Goal: Complete application form

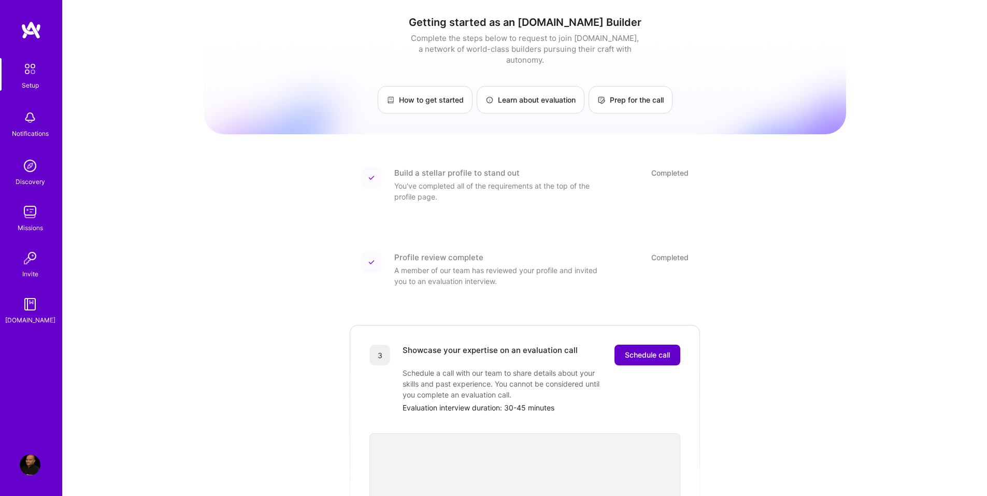
click at [649, 350] on span "Schedule call" at bounding box center [647, 355] width 45 height 10
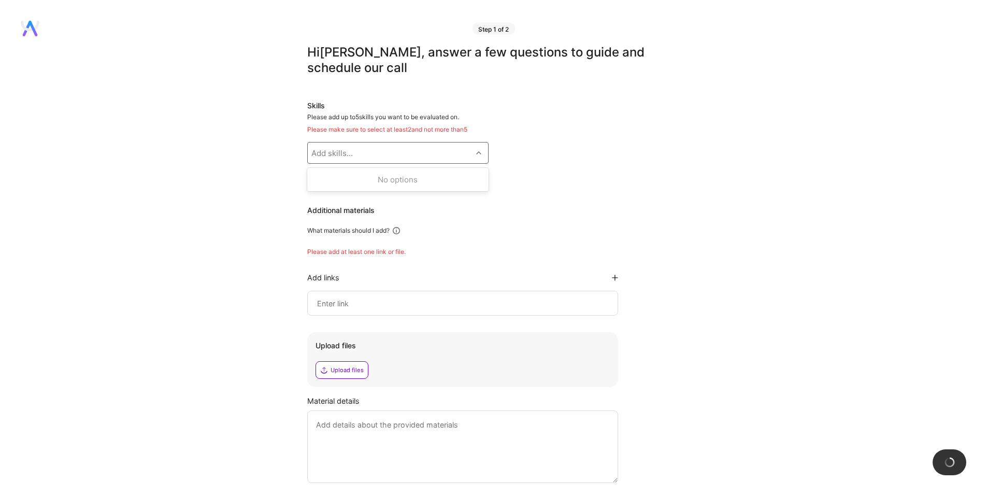
click at [352, 158] on div "Add skills..." at bounding box center [331, 153] width 41 height 11
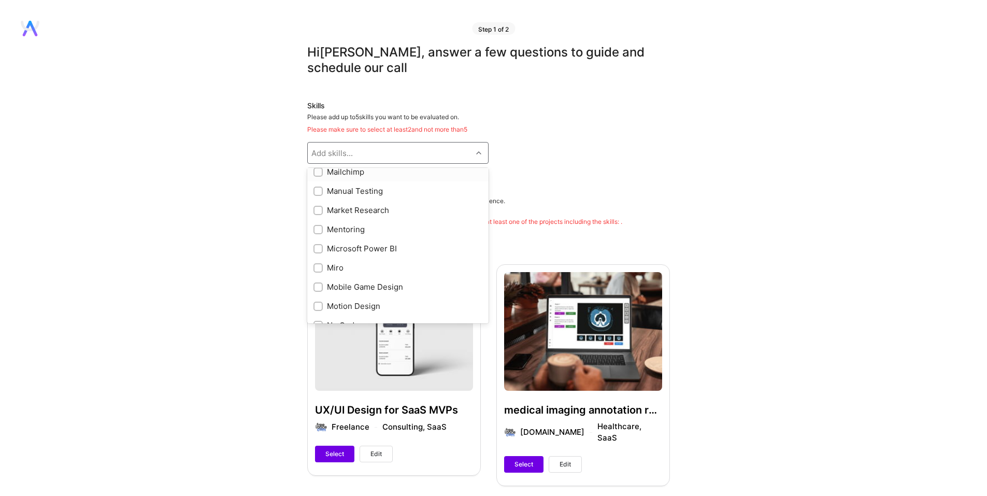
scroll to position [622, 0]
click at [316, 247] on input "checkbox" at bounding box center [318, 248] width 7 height 7
checkbox input "true"
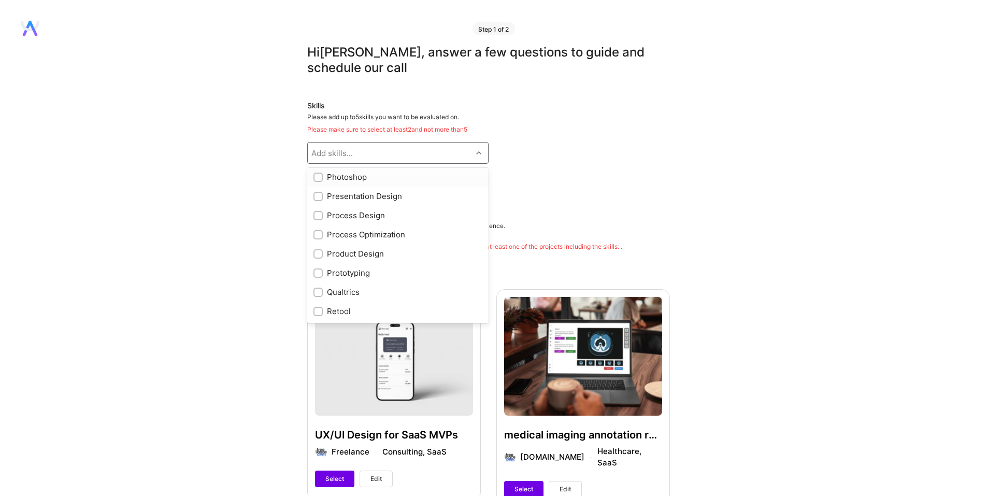
scroll to position [829, 0]
click at [320, 234] on input "checkbox" at bounding box center [318, 232] width 7 height 7
checkbox input "true"
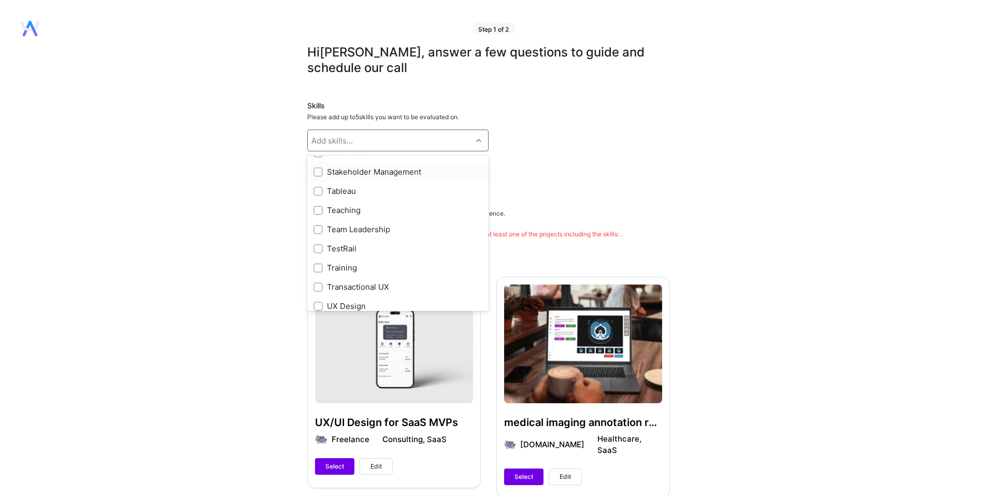
scroll to position [1140, 0]
click at [317, 254] on input "checkbox" at bounding box center [318, 254] width 7 height 7
checkbox input "true"
click at [320, 270] on input "checkbox" at bounding box center [318, 273] width 7 height 7
checkbox input "true"
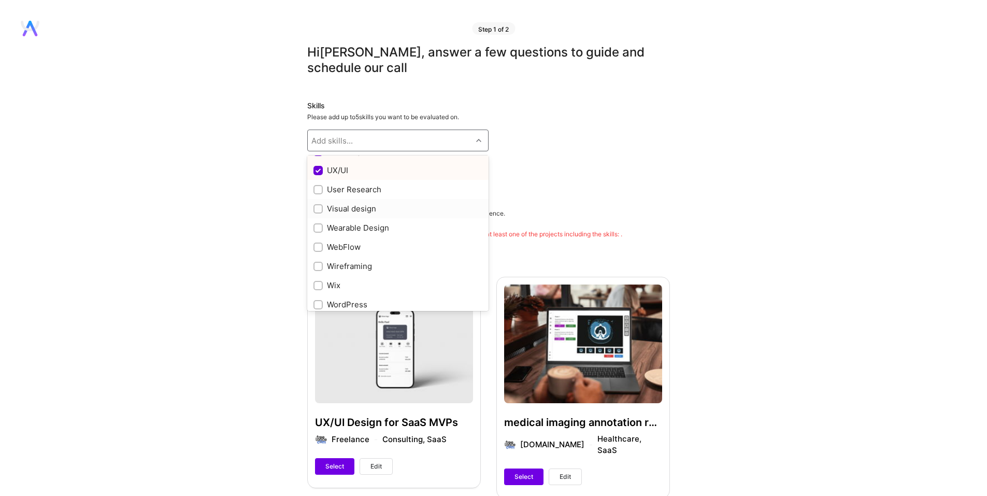
scroll to position [1243, 0]
click at [320, 209] on input "checkbox" at bounding box center [318, 208] width 7 height 7
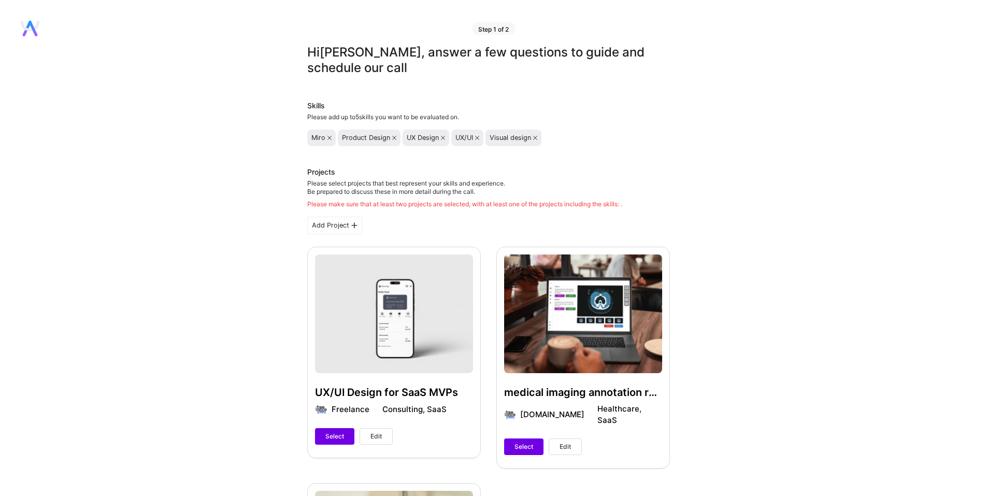
click at [476, 137] on icon at bounding box center [477, 138] width 4 height 4
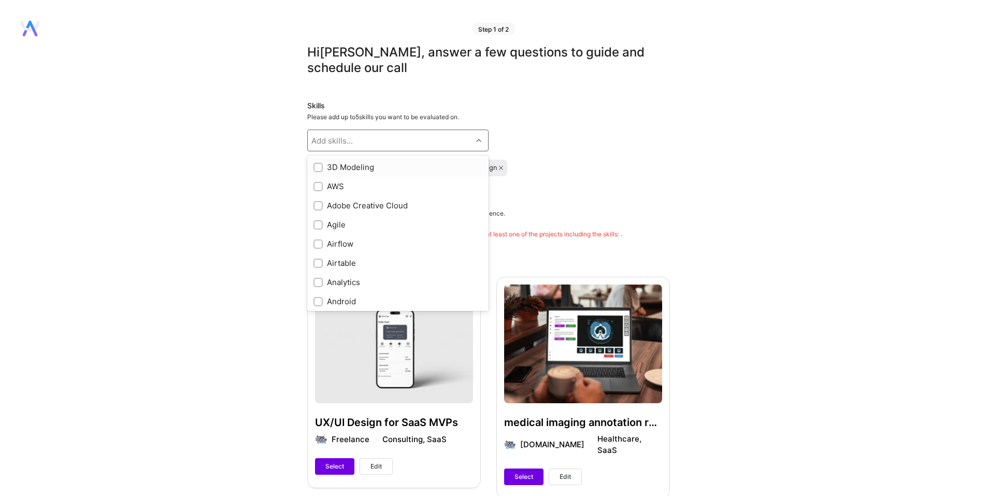
click at [370, 145] on div "Add skills..." at bounding box center [390, 140] width 164 height 21
click at [315, 216] on input "checkbox" at bounding box center [318, 215] width 7 height 7
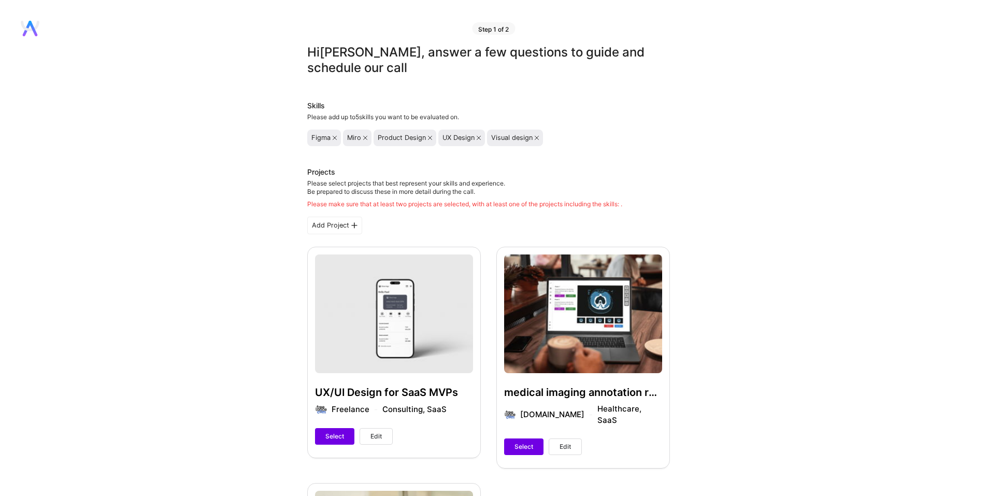
click at [363, 138] on icon at bounding box center [365, 138] width 4 height 4
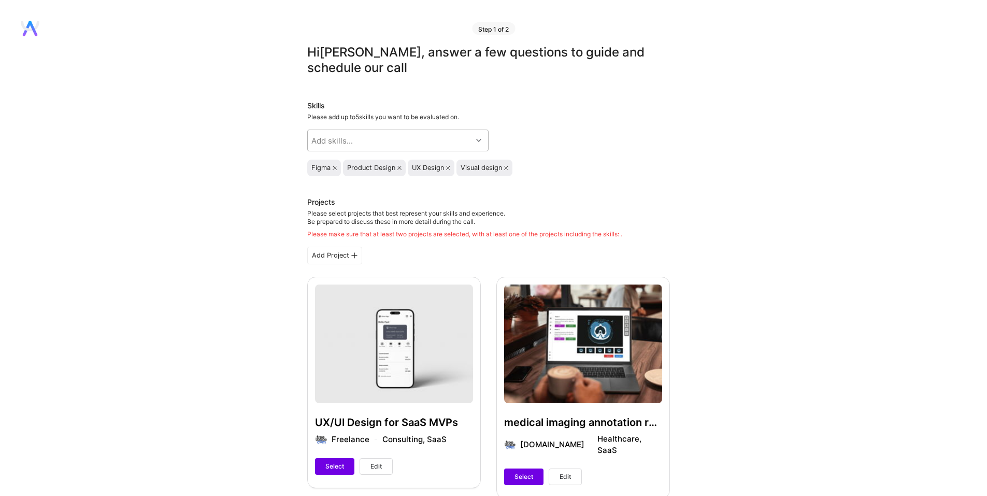
click at [352, 146] on div "Add skills..." at bounding box center [331, 140] width 41 height 11
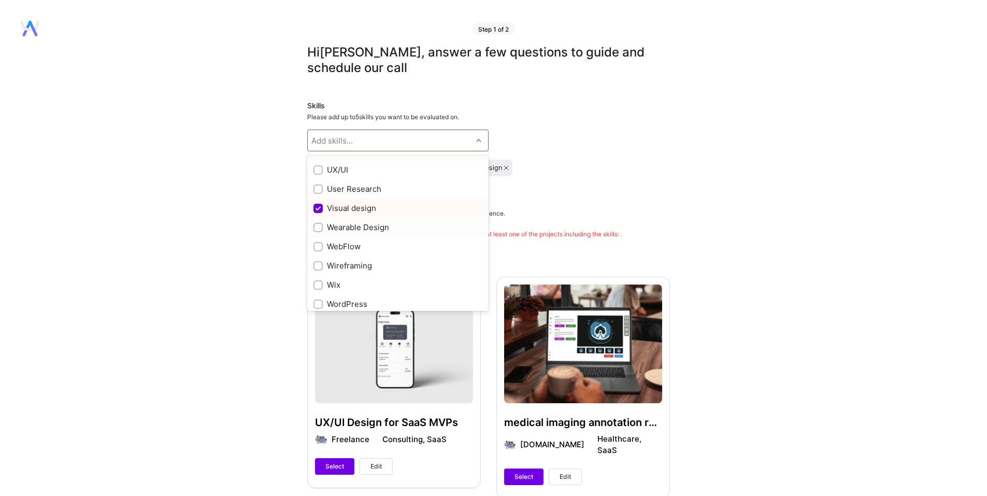
scroll to position [1267, 0]
click at [322, 240] on div at bounding box center [317, 241] width 9 height 9
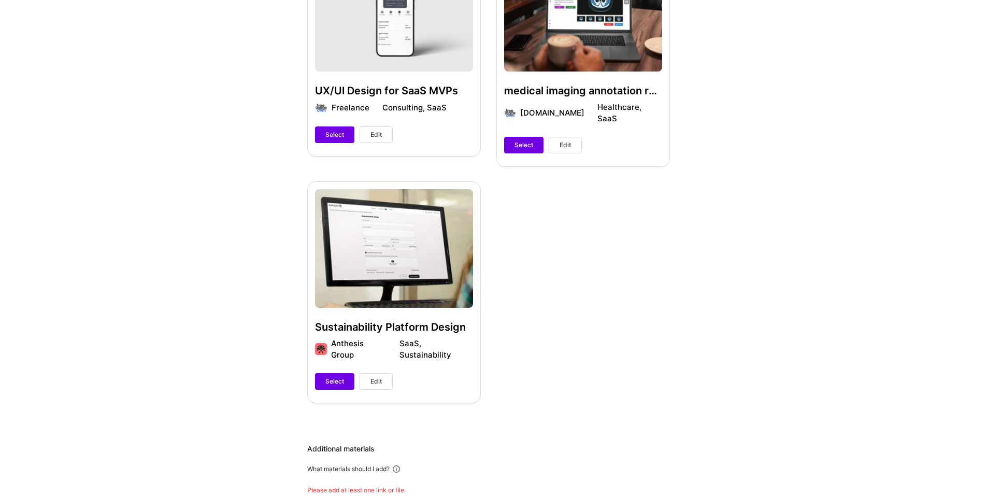
scroll to position [311, 0]
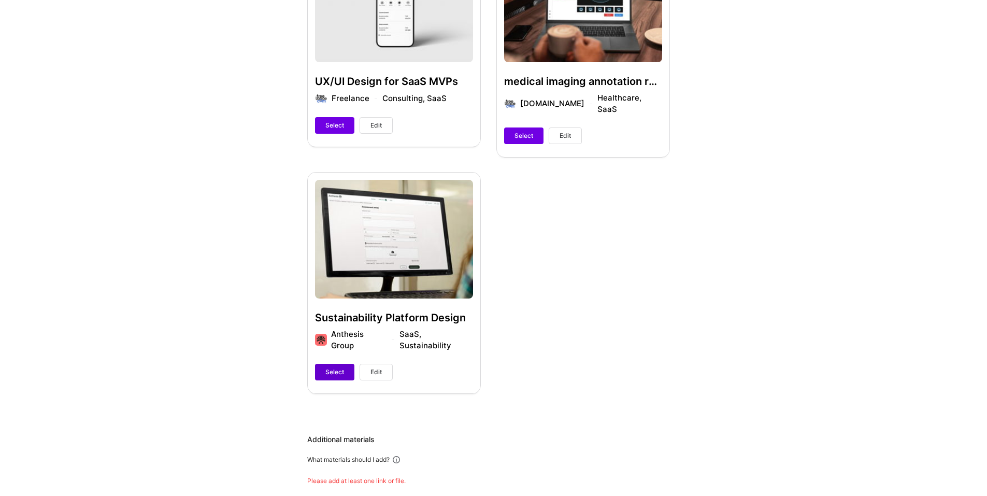
click at [331, 367] on span "Select" at bounding box center [334, 371] width 19 height 9
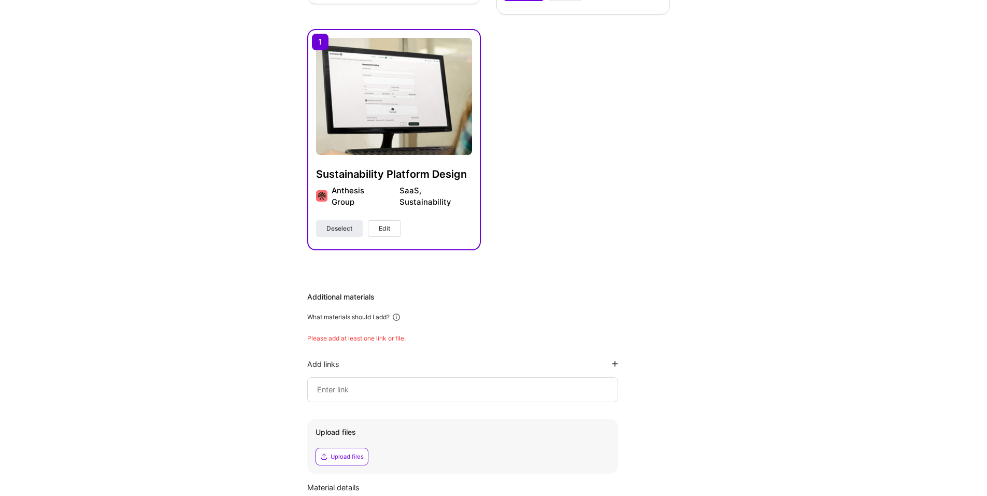
scroll to position [518, 0]
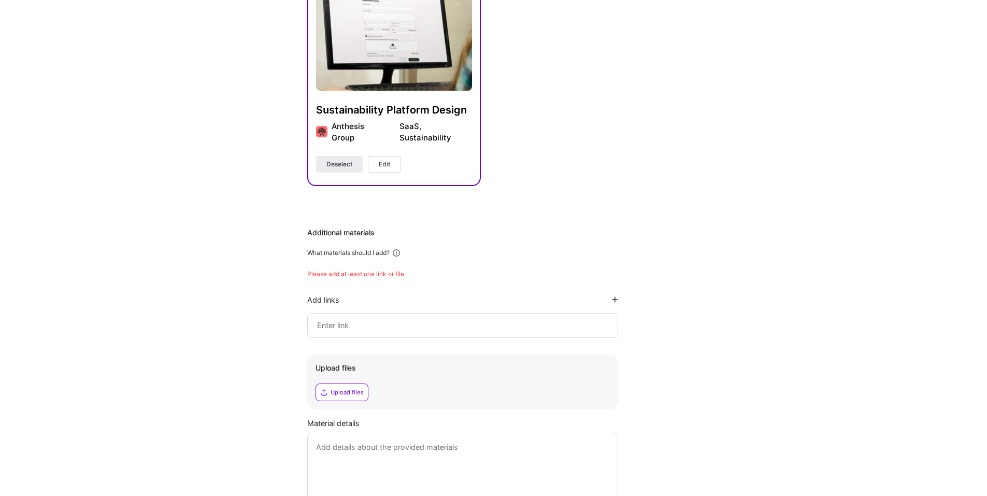
click at [365, 320] on input at bounding box center [462, 325] width 293 height 12
paste input "https://uxdesignerpauljames.com/lca-calculator/"
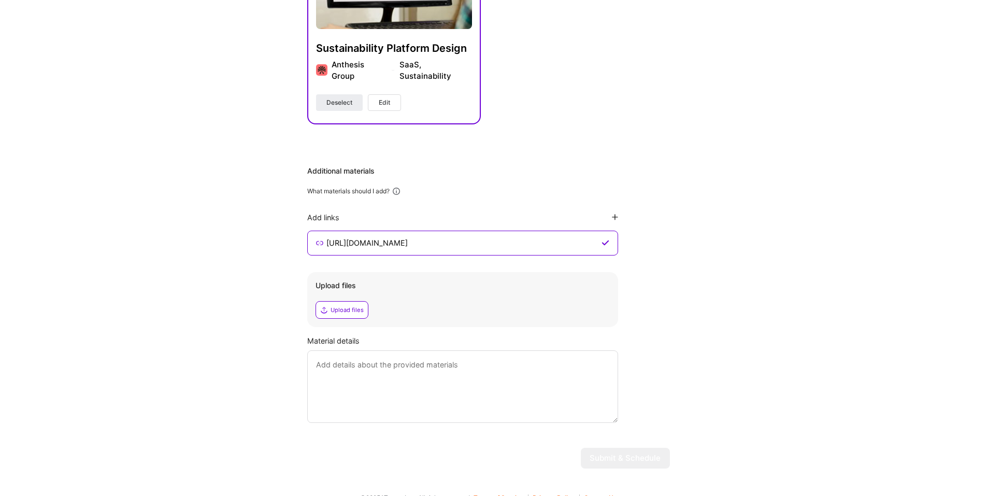
scroll to position [585, 0]
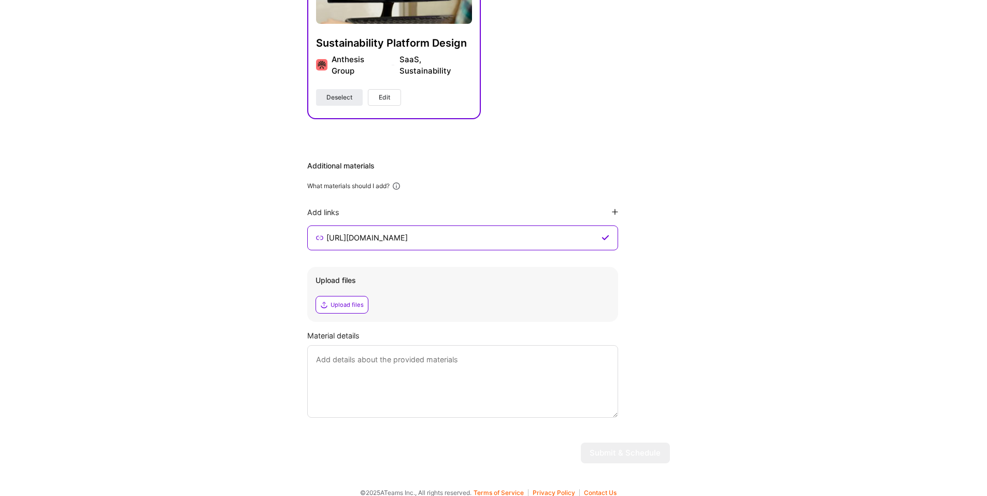
type input "https://uxdesignerpauljames.com/lca-calculator/"
click at [344, 300] on div "Upload files" at bounding box center [346, 304] width 33 height 8
click at [346, 299] on div "Upload files" at bounding box center [341, 305] width 53 height 18
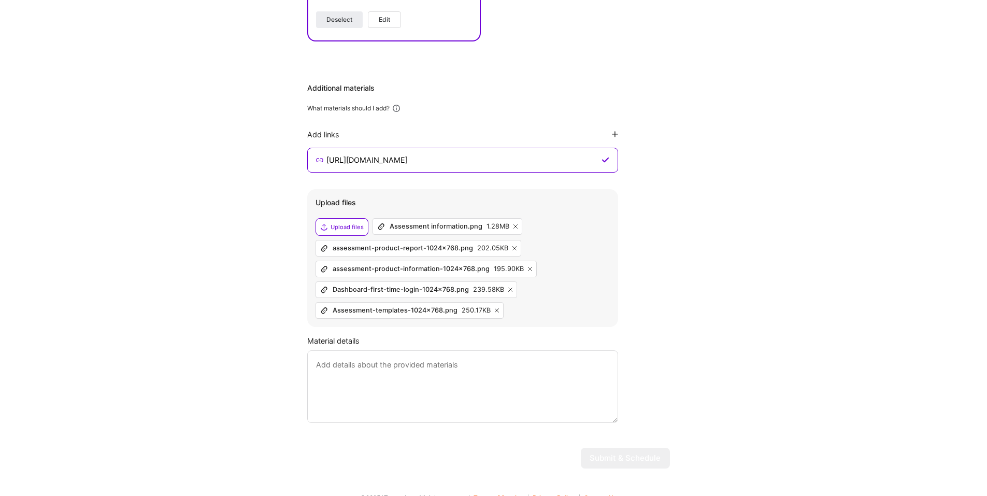
scroll to position [668, 0]
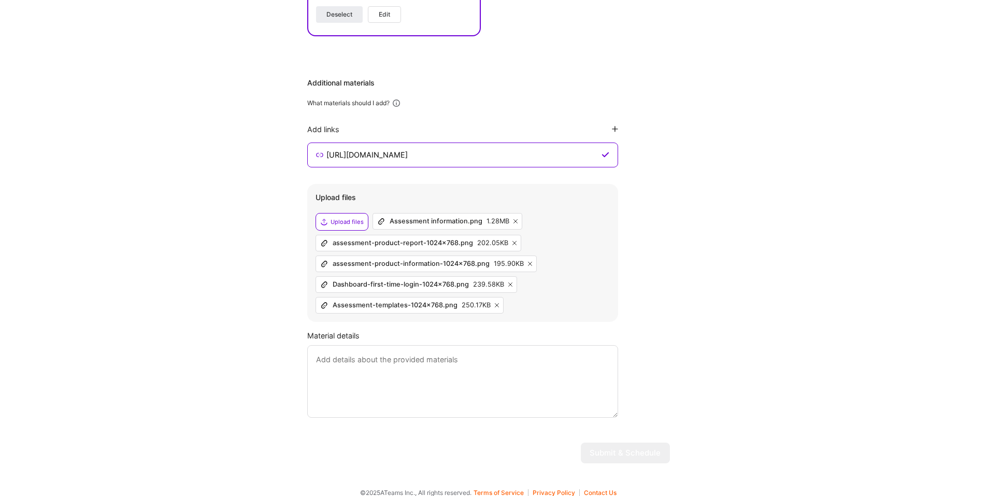
click at [466, 361] on textarea at bounding box center [462, 381] width 311 height 73
click at [370, 367] on textarea "To enrich screen reader interactions, please activate Accessibility in Grammarl…" at bounding box center [462, 381] width 311 height 73
paste textarea "When I joined the project, I stepped into a cross-functional team: a product ma…"
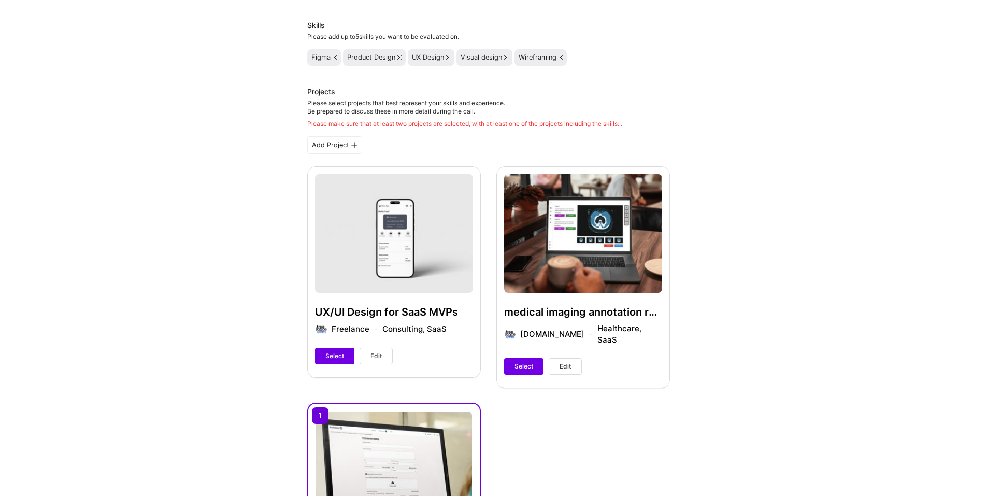
scroll to position [104, 0]
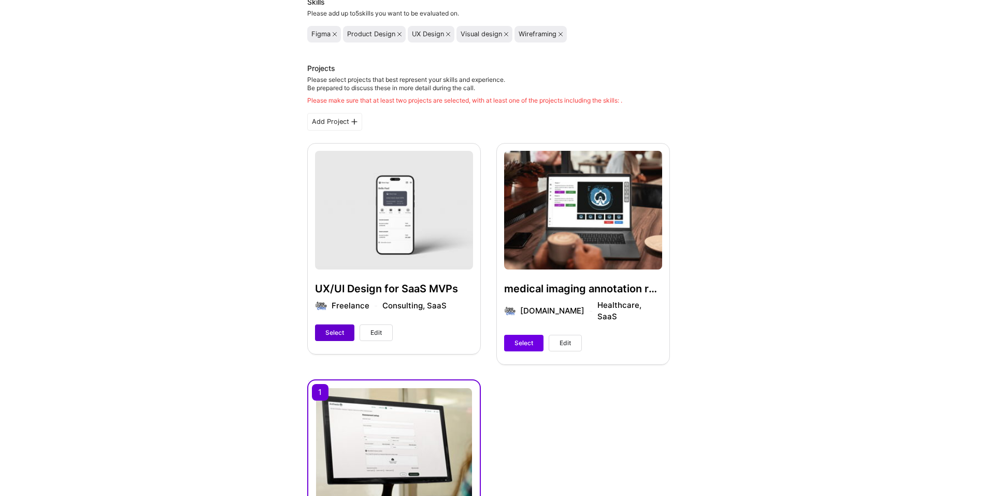
type textarea "When I joined the project, I stepped into a cross-functional team: a product ma…"
click at [330, 335] on span "Select" at bounding box center [334, 332] width 19 height 9
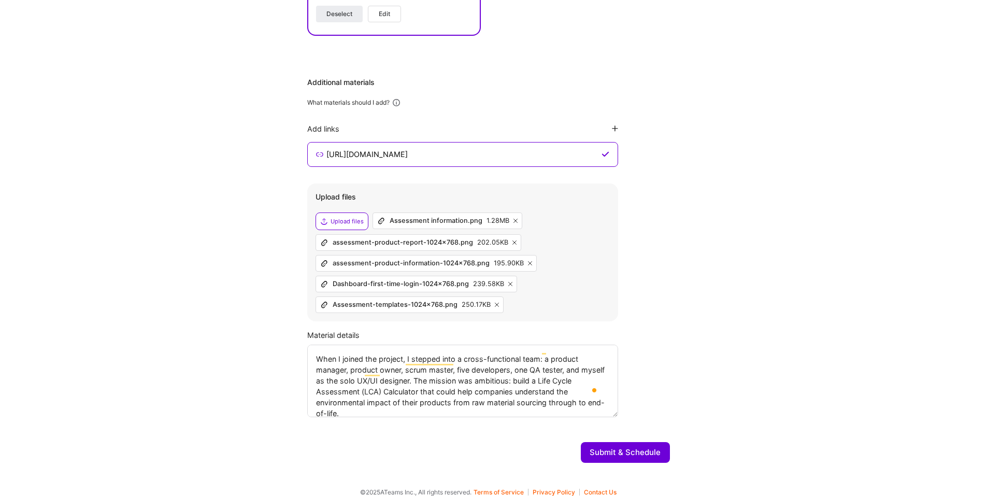
click at [602, 442] on button "Submit & Schedule" at bounding box center [625, 452] width 89 height 21
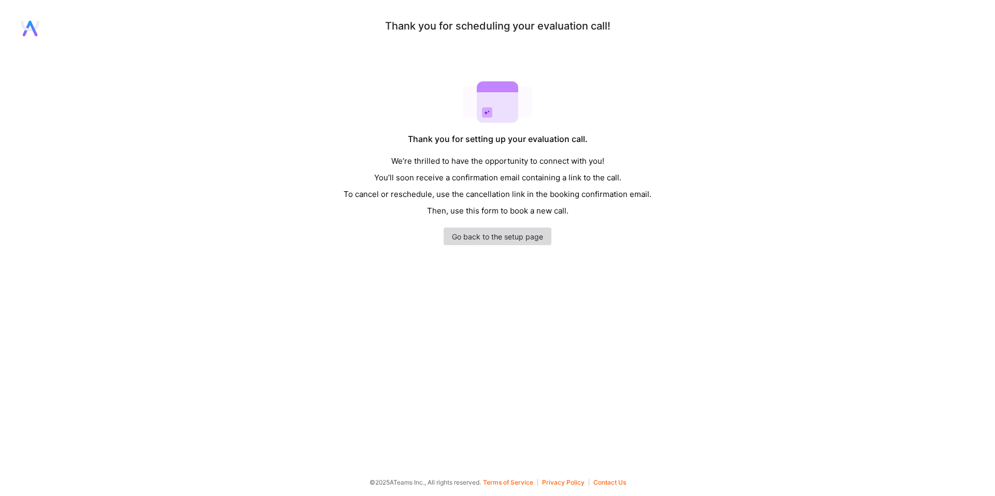
click at [509, 233] on link "Go back to the setup page" at bounding box center [497, 236] width 108 height 18
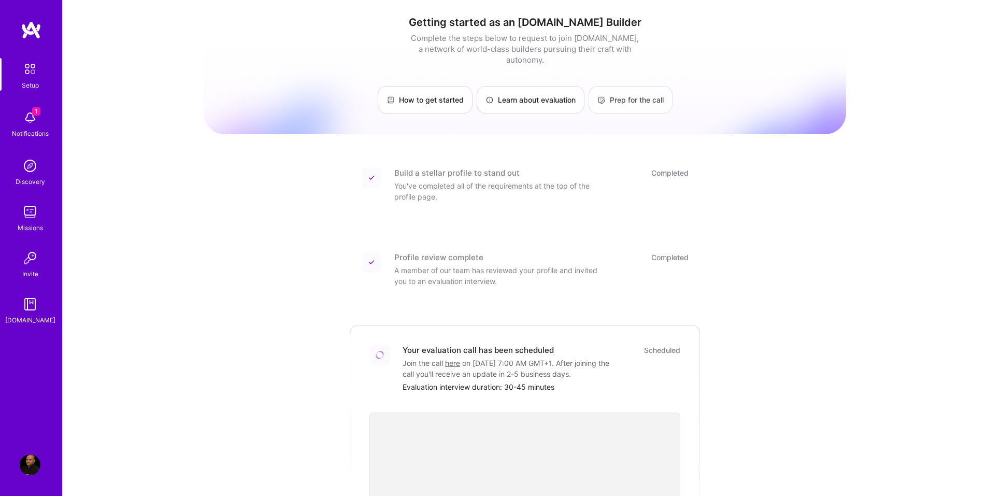
click at [616, 90] on link "Prep for the call" at bounding box center [630, 99] width 84 height 27
drag, startPoint x: 540, startPoint y: 19, endPoint x: 616, endPoint y: 24, distance: 76.3
click at [616, 24] on h1 "Getting started as an [DOMAIN_NAME] Builder" at bounding box center [525, 22] width 642 height 12
